Goal: Information Seeking & Learning: Check status

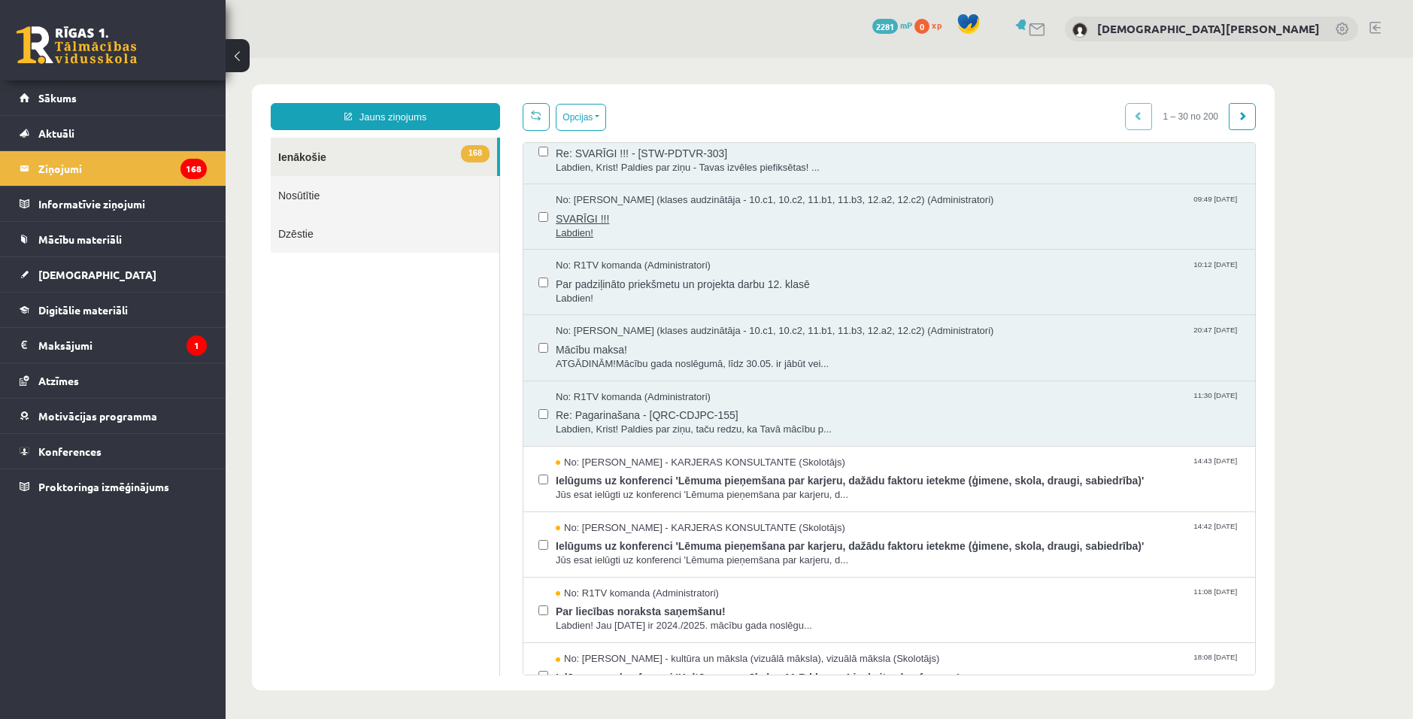
scroll to position [75, 0]
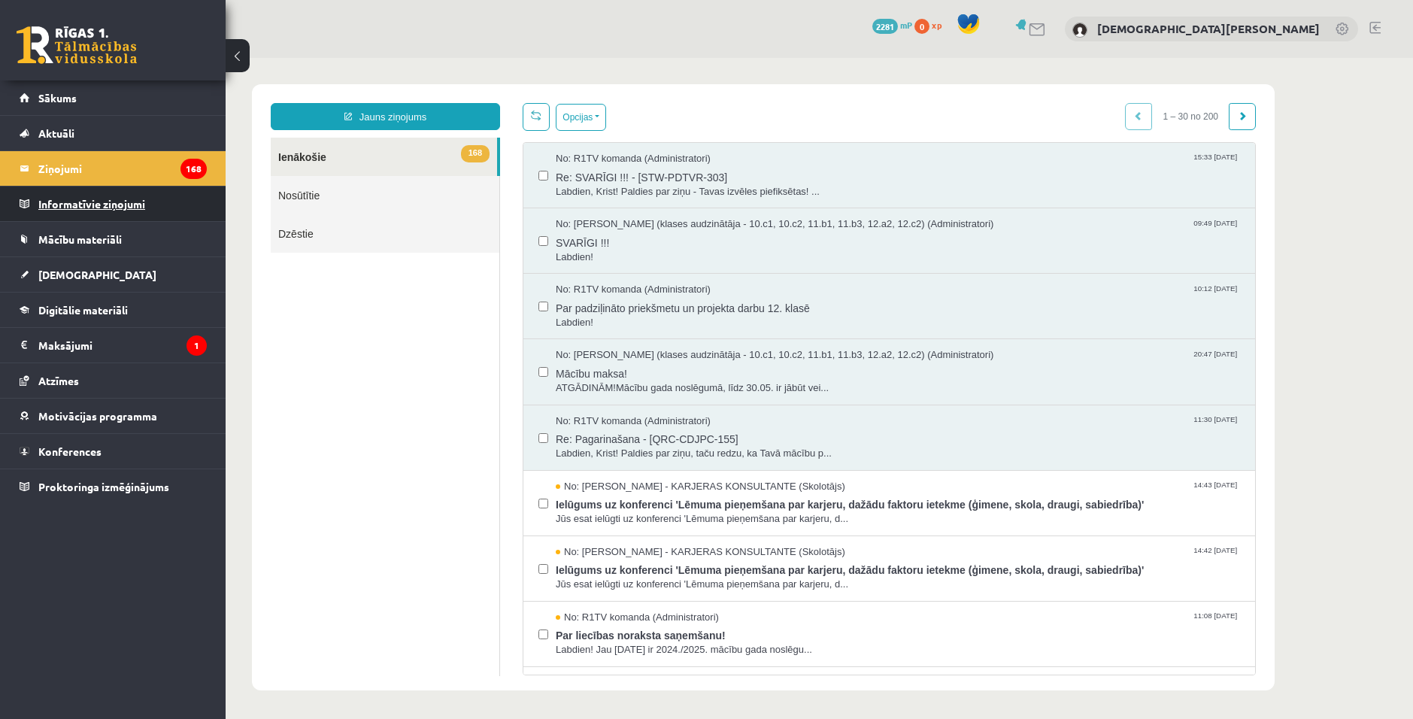
click at [177, 206] on legend "Informatīvie ziņojumi 0" at bounding box center [122, 204] width 168 height 35
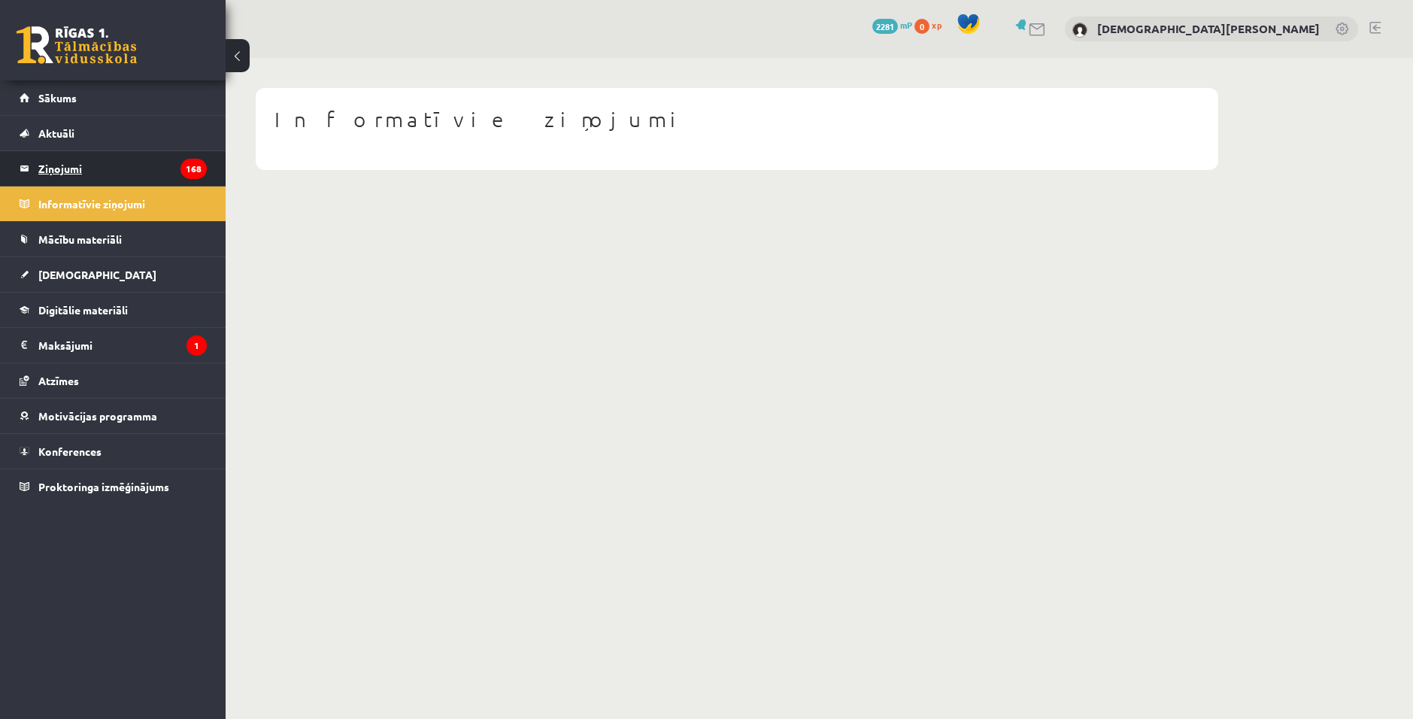
click at [132, 172] on legend "Ziņojumi 168" at bounding box center [122, 168] width 168 height 35
